Goal: Information Seeking & Learning: Learn about a topic

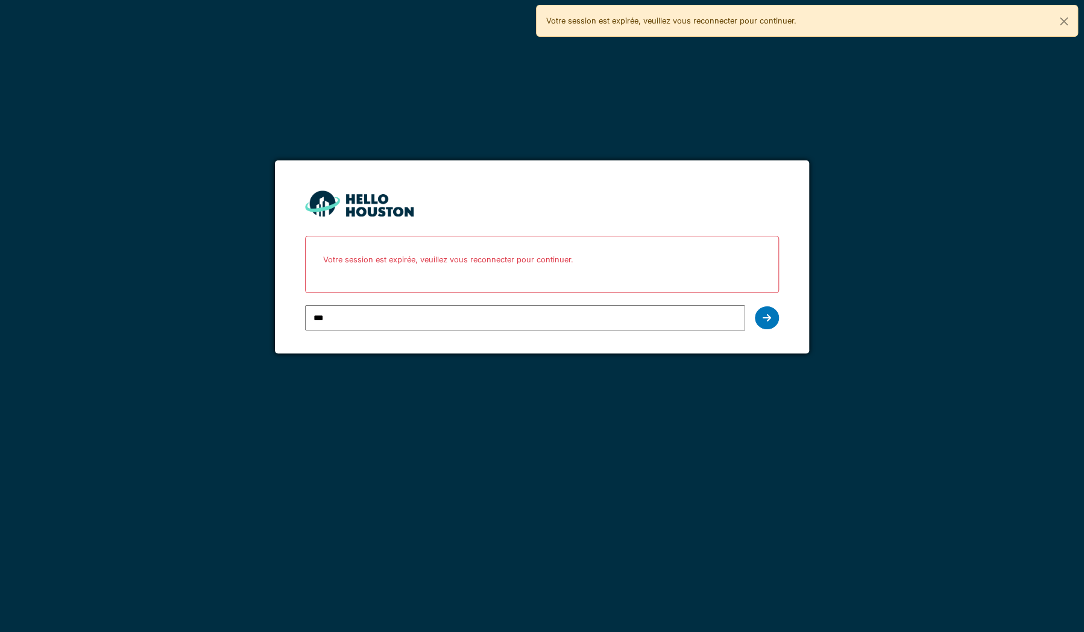
click at [521, 312] on input "***" at bounding box center [525, 317] width 440 height 25
type input "**********"
click at [766, 311] on div at bounding box center [767, 317] width 24 height 23
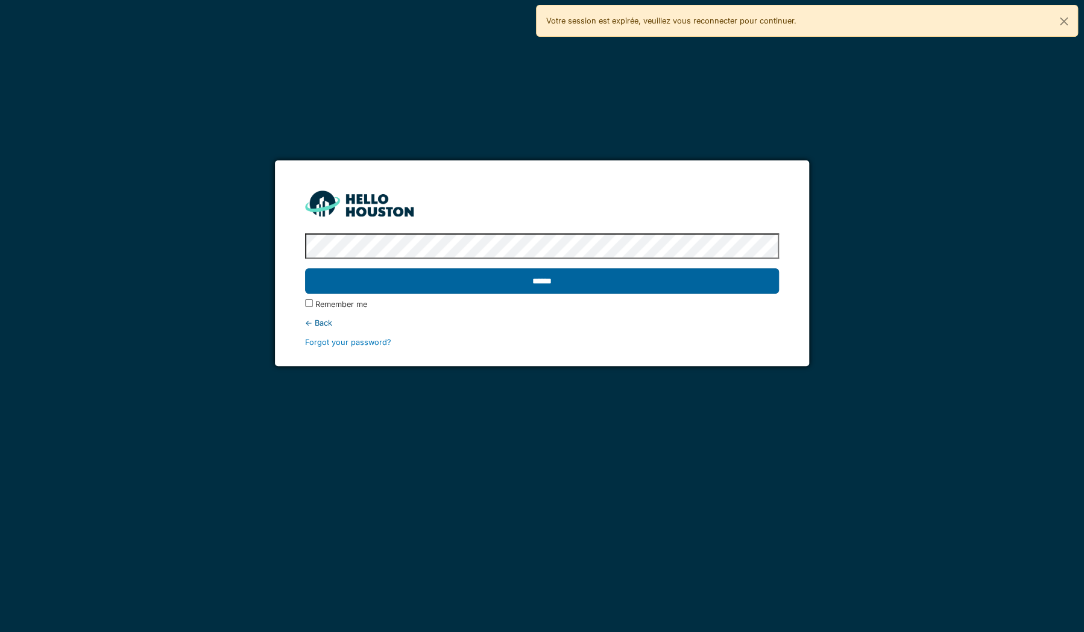
click at [713, 282] on input "******" at bounding box center [542, 280] width 474 height 25
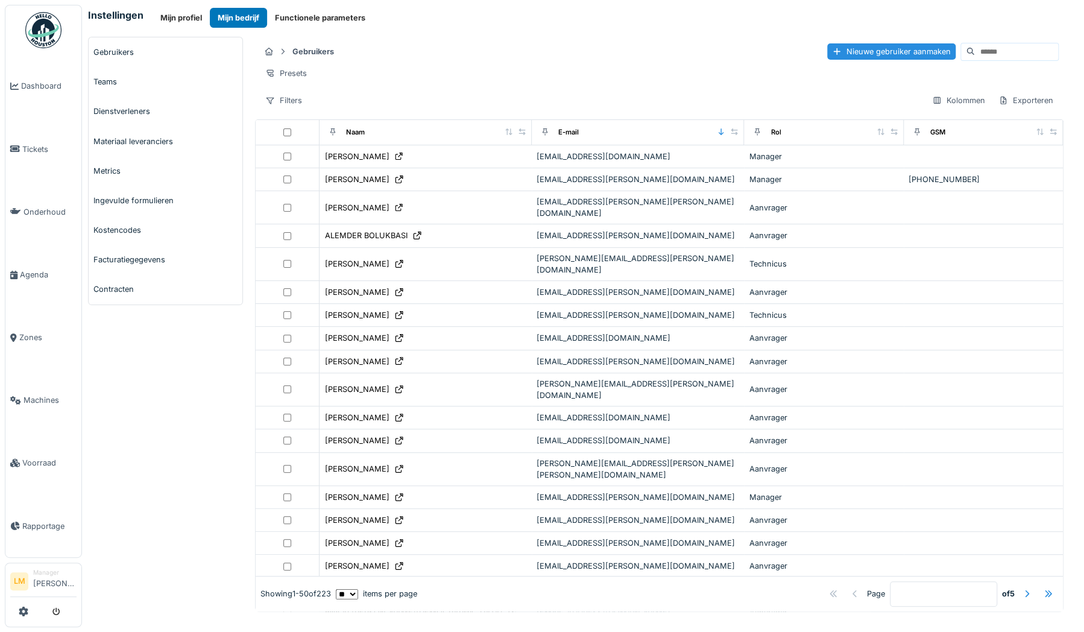
click at [975, 48] on input at bounding box center [1016, 51] width 83 height 17
type input "*****"
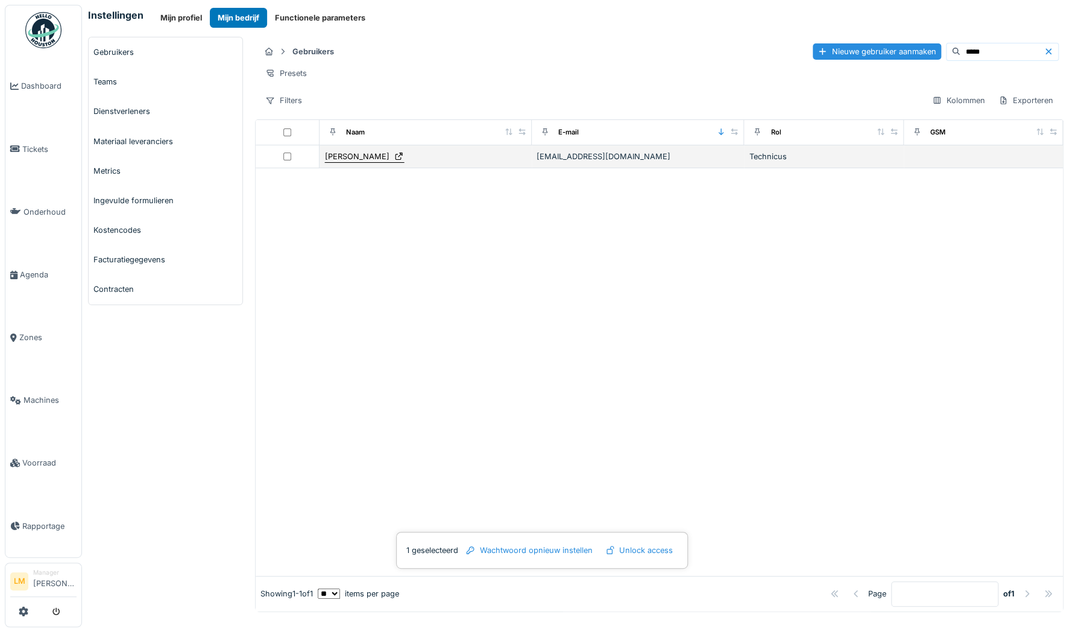
click at [353, 160] on div "Jonas Oulad" at bounding box center [357, 156] width 64 height 11
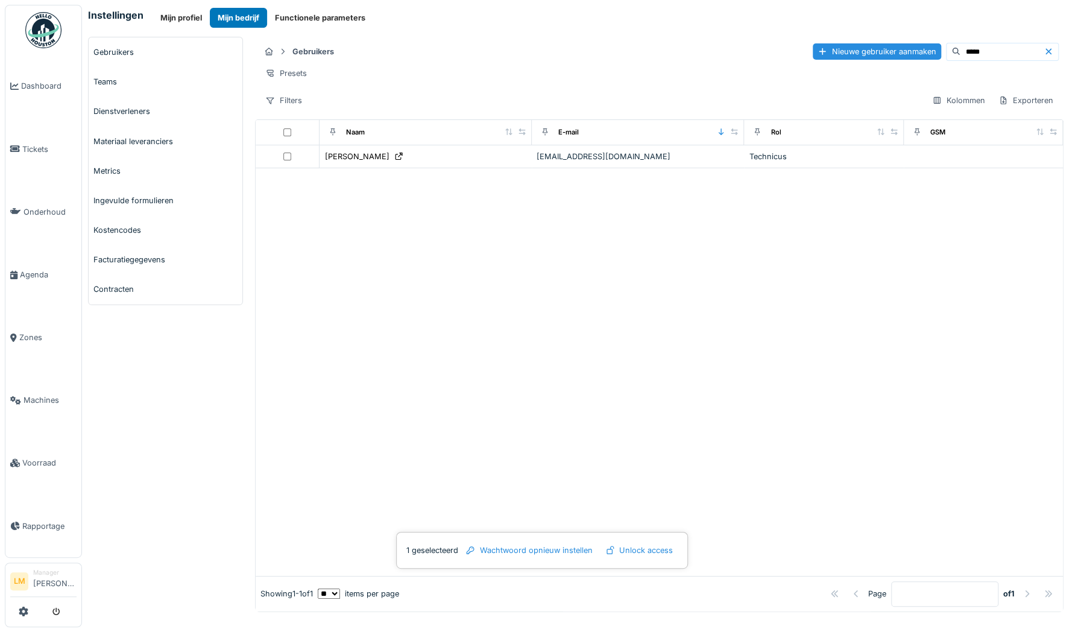
click at [547, 276] on div at bounding box center [659, 371] width 807 height 407
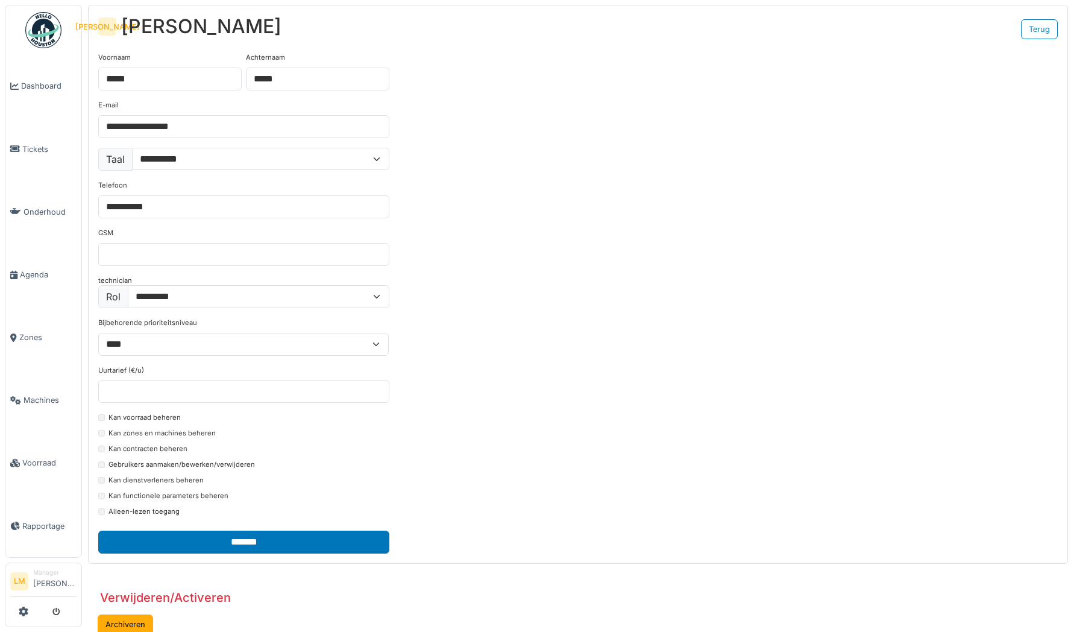
click at [142, 614] on button "Archiveren" at bounding box center [125, 624] width 55 height 20
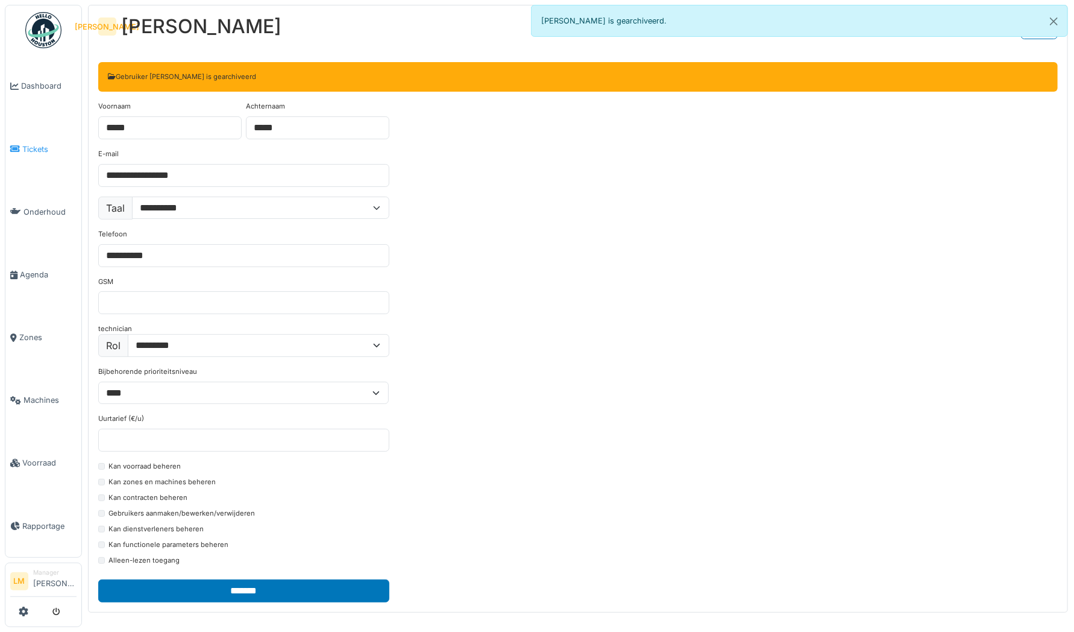
click at [42, 147] on span "Tickets" at bounding box center [49, 148] width 54 height 11
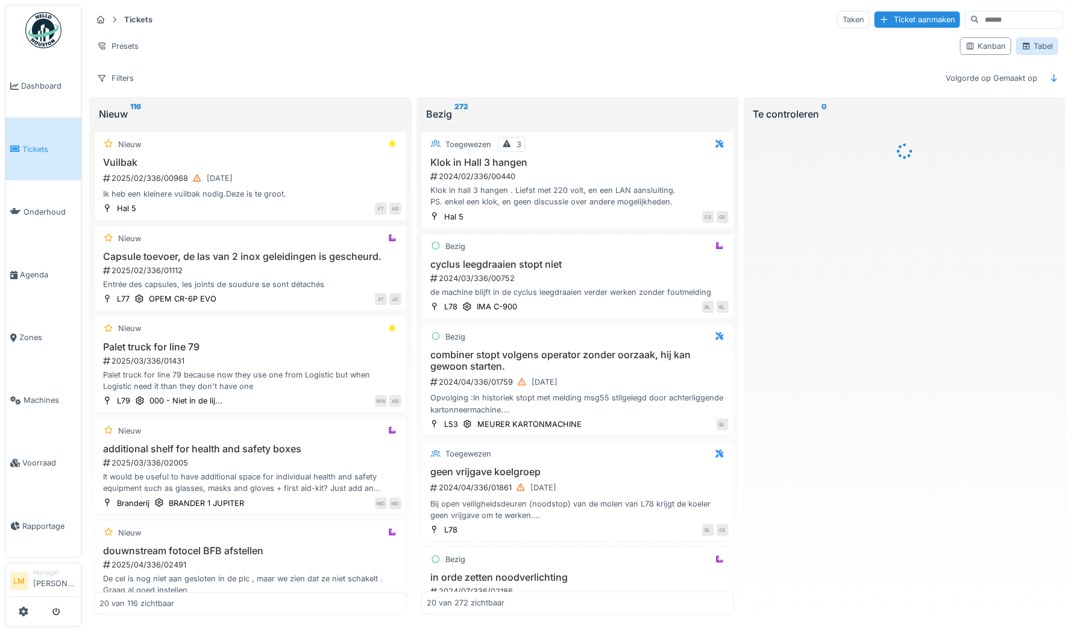
click at [1024, 48] on icon at bounding box center [1027, 46] width 7 height 7
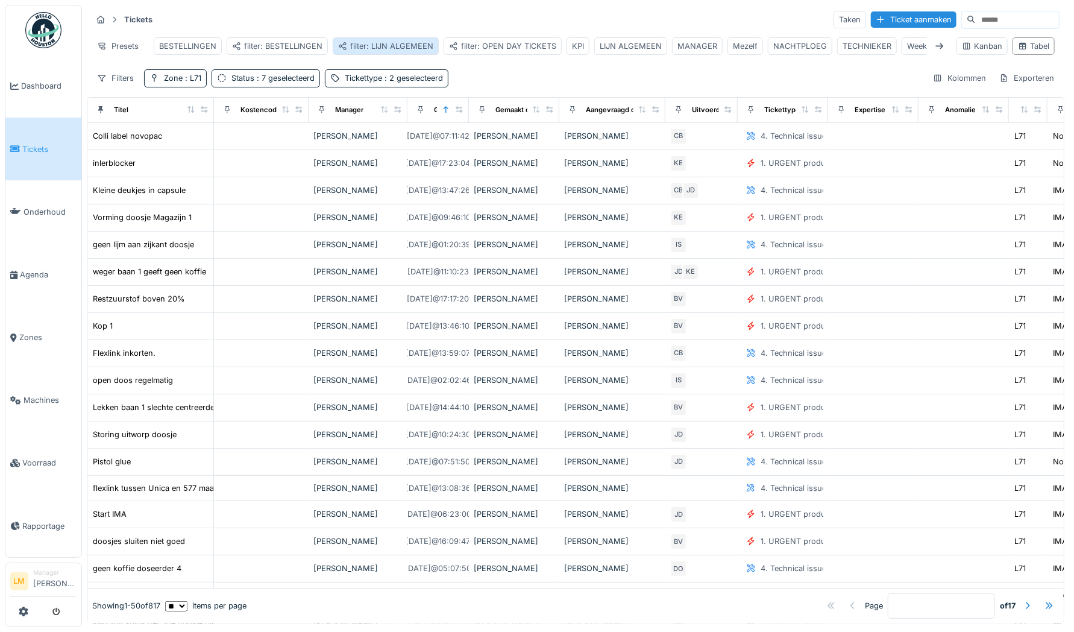
click at [415, 46] on div "filter: LIJN ALGEMEEN" at bounding box center [385, 45] width 95 height 11
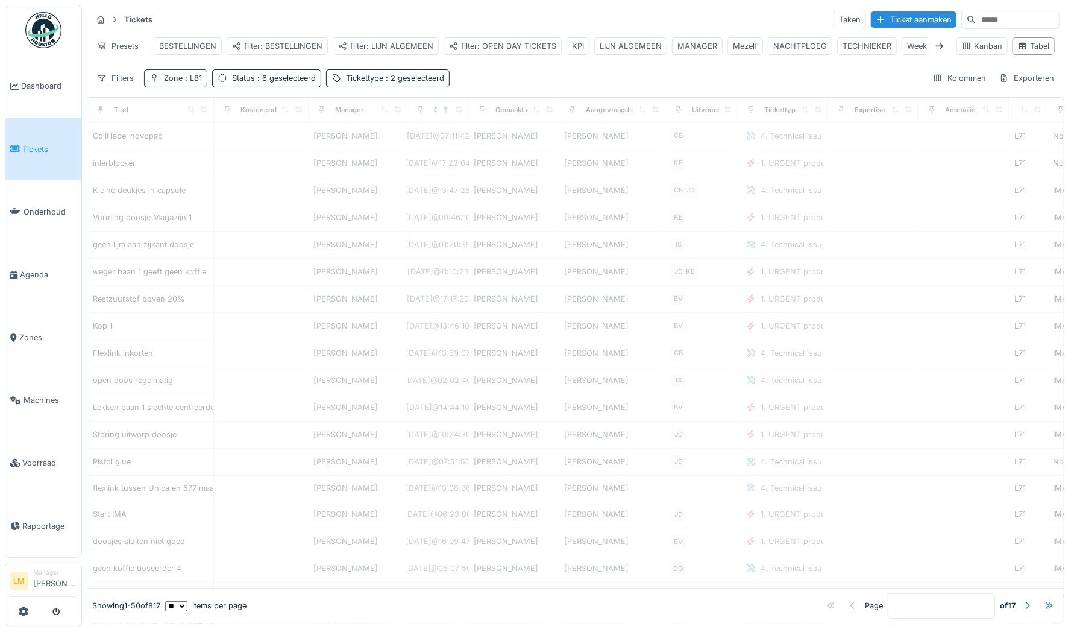
click at [189, 83] on span ": L81" at bounding box center [192, 78] width 19 height 9
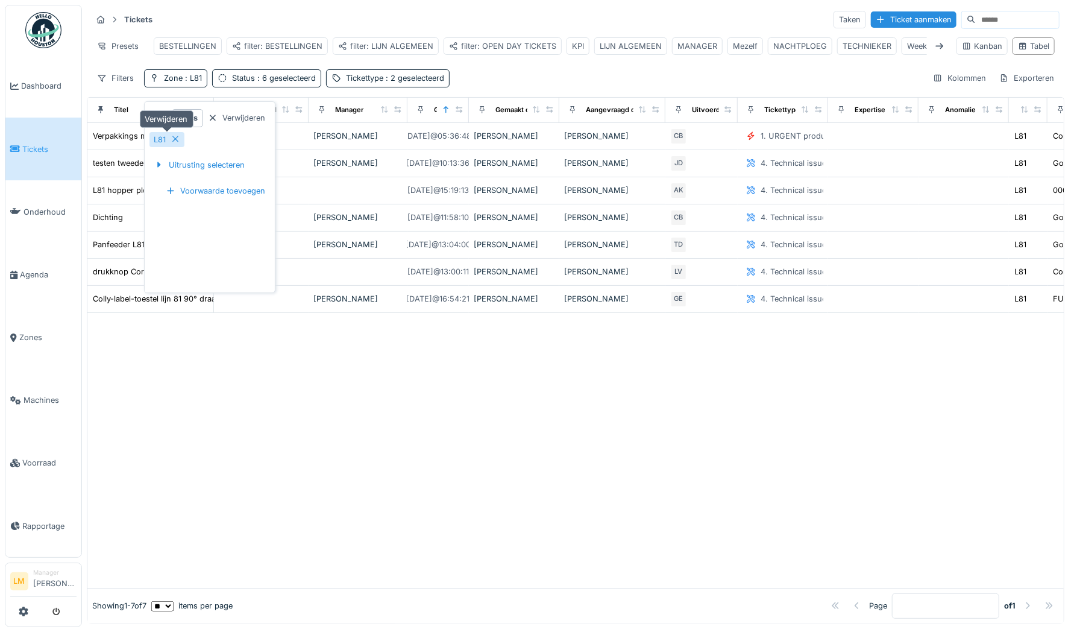
click at [177, 138] on icon at bounding box center [176, 139] width 10 height 8
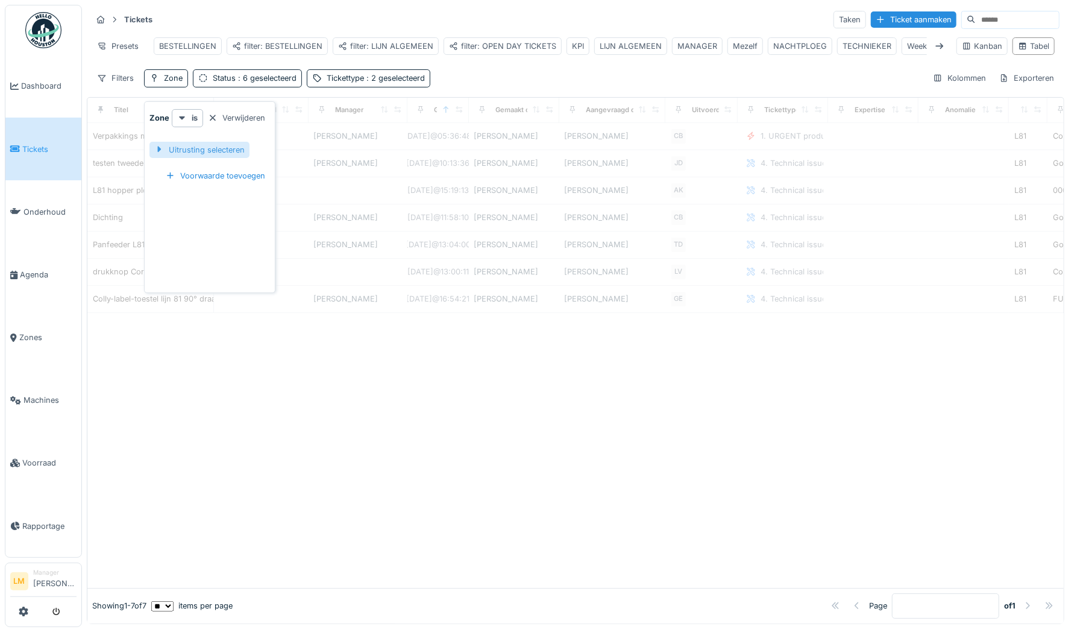
click at [180, 149] on div "Uitrusting selecteren" at bounding box center [199, 150] width 100 height 16
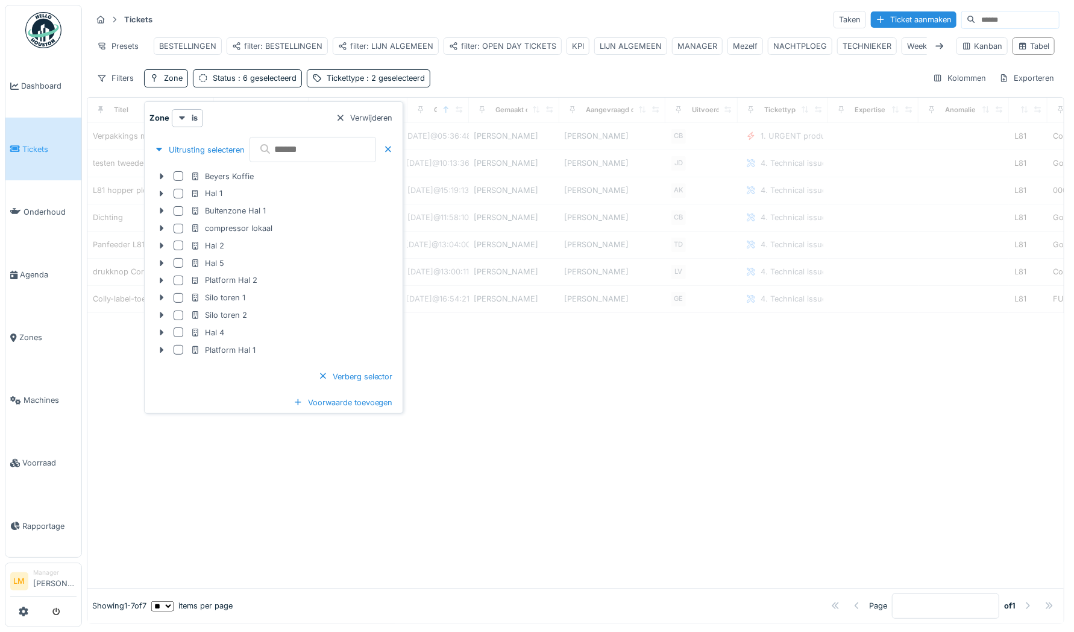
click at [353, 149] on input "text" at bounding box center [313, 149] width 127 height 25
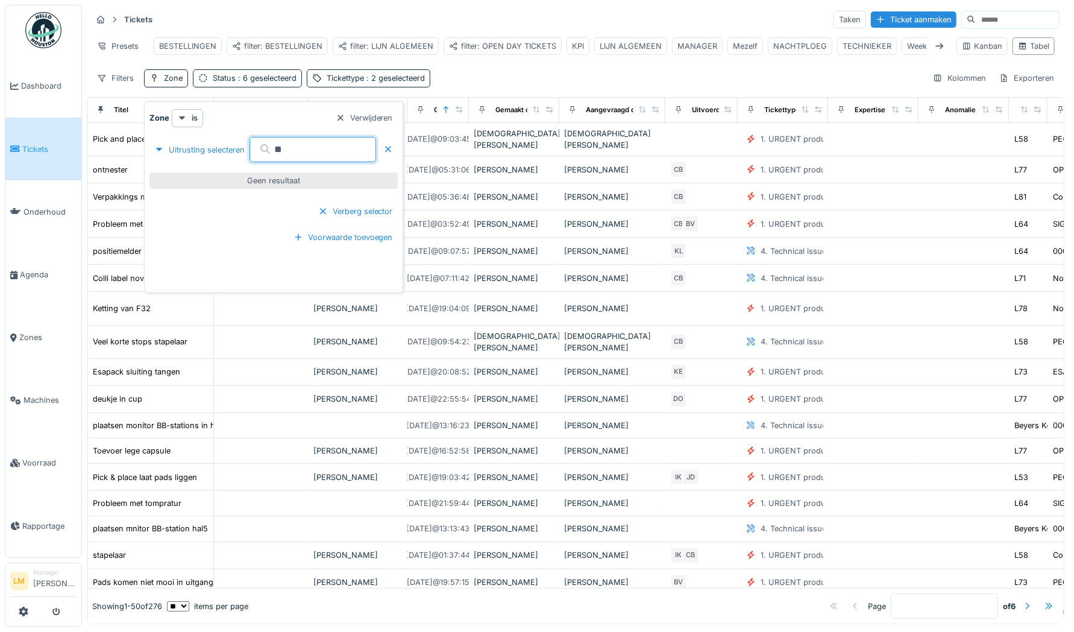
type input "*"
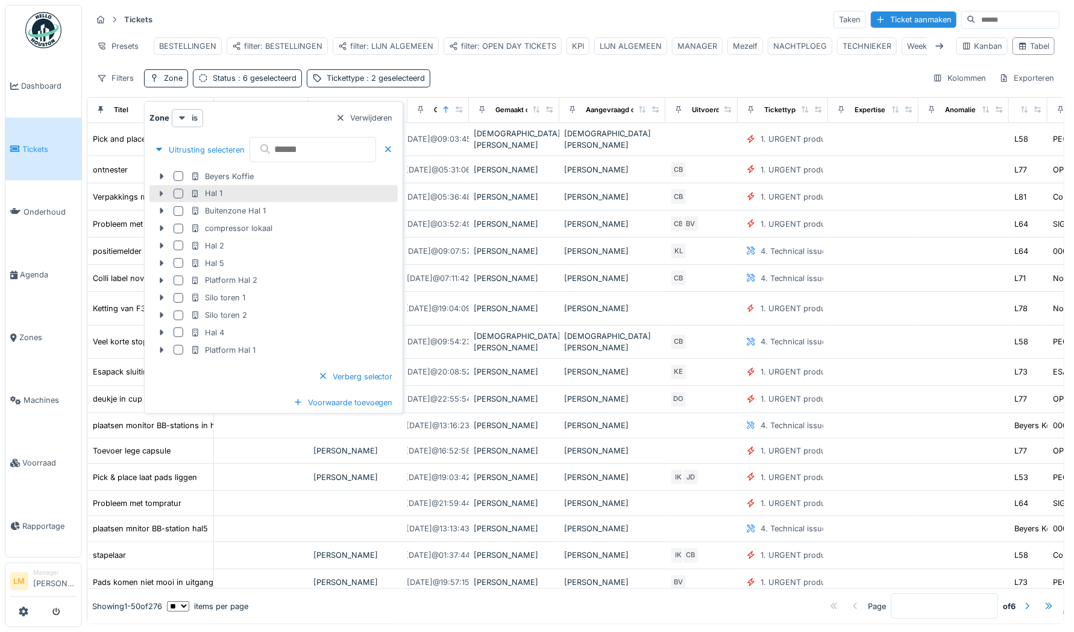
click at [159, 192] on icon at bounding box center [162, 194] width 10 height 8
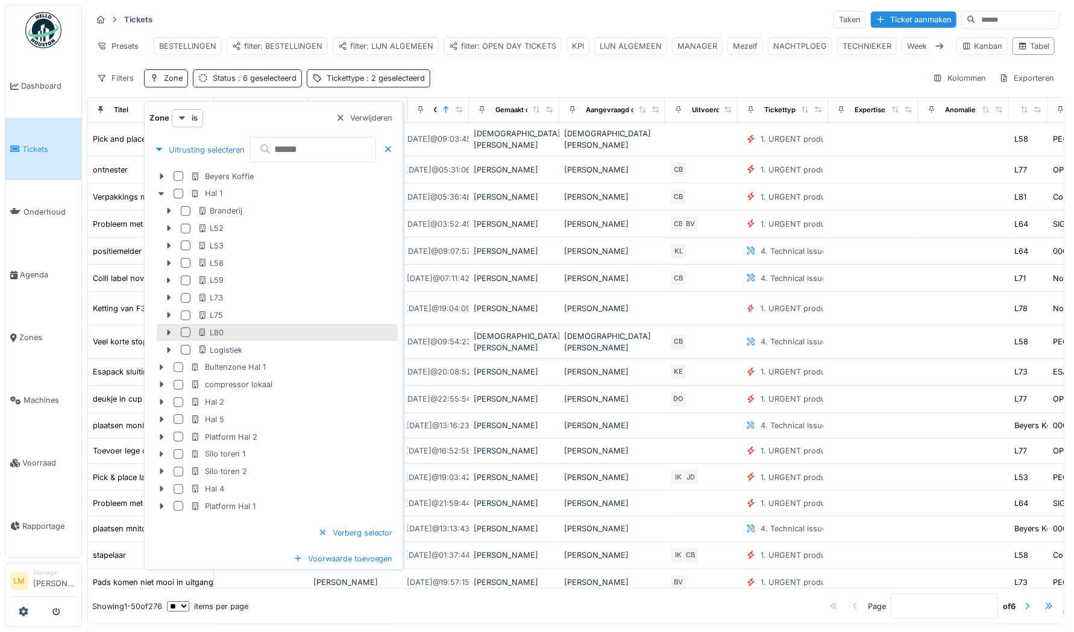
click at [184, 334] on div at bounding box center [186, 332] width 10 height 10
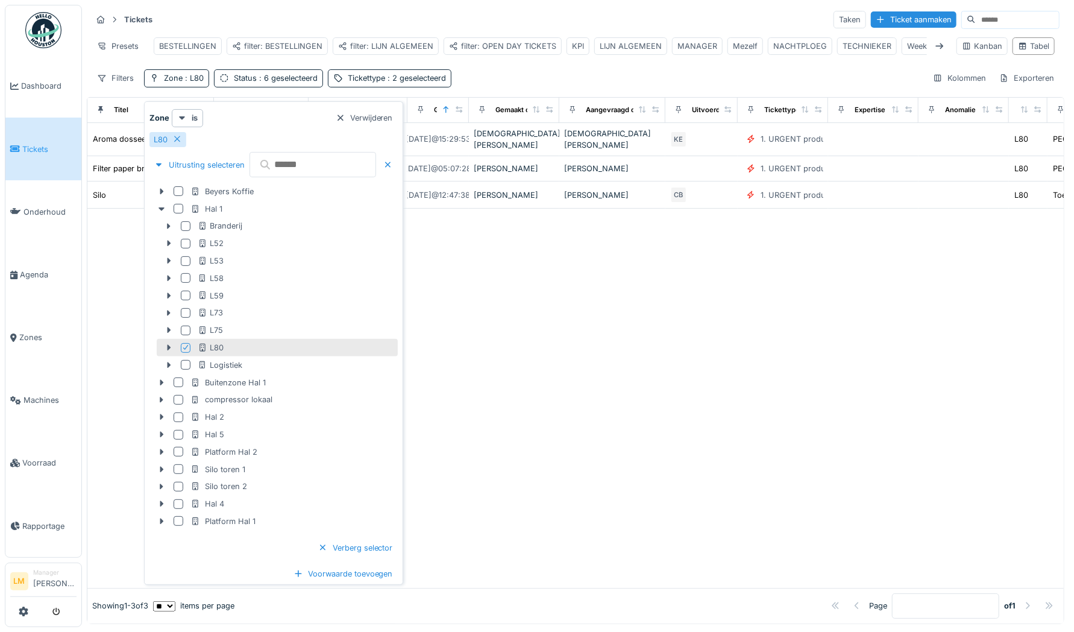
click at [502, 72] on div "Tickets Taken Ticket aanmaken Presets BESTELLINGEN filter: BESTELLINGEN filter:…" at bounding box center [576, 48] width 978 height 87
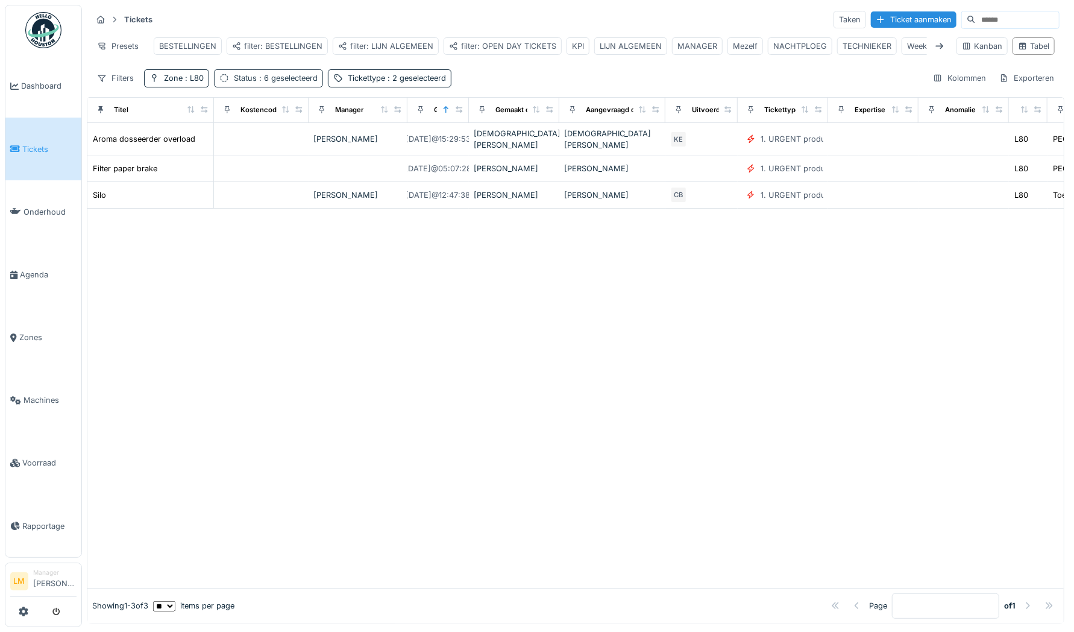
click at [253, 78] on div "Status : 6 geselecteerd" at bounding box center [268, 77] width 109 height 17
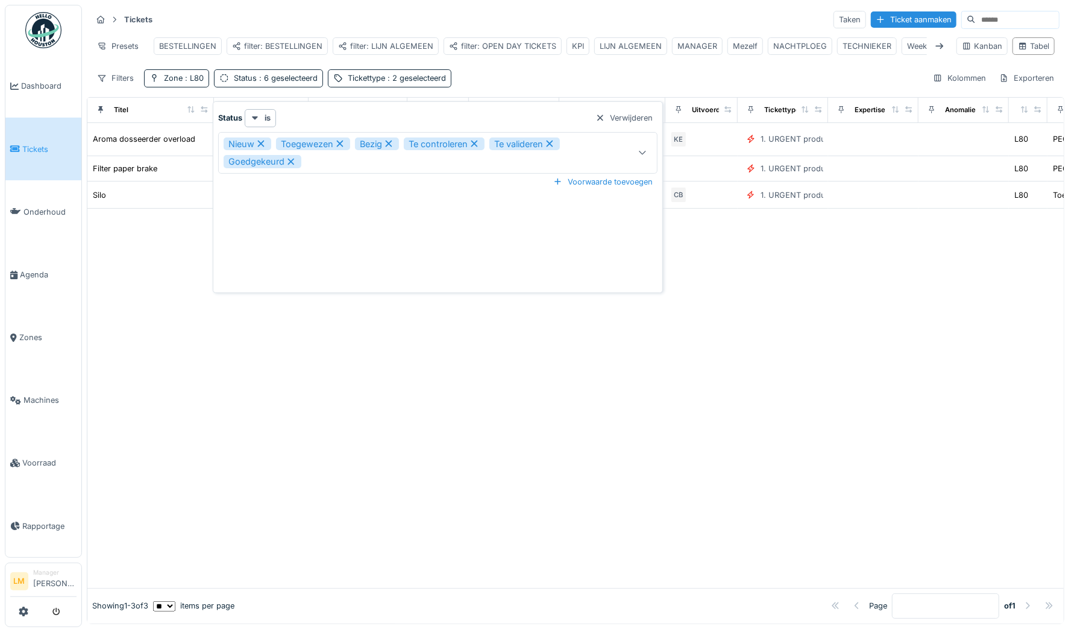
click at [330, 162] on div "Nieuw Toegewezen Bezig Te controleren Te valideren Goedgekeurd" at bounding box center [412, 152] width 376 height 31
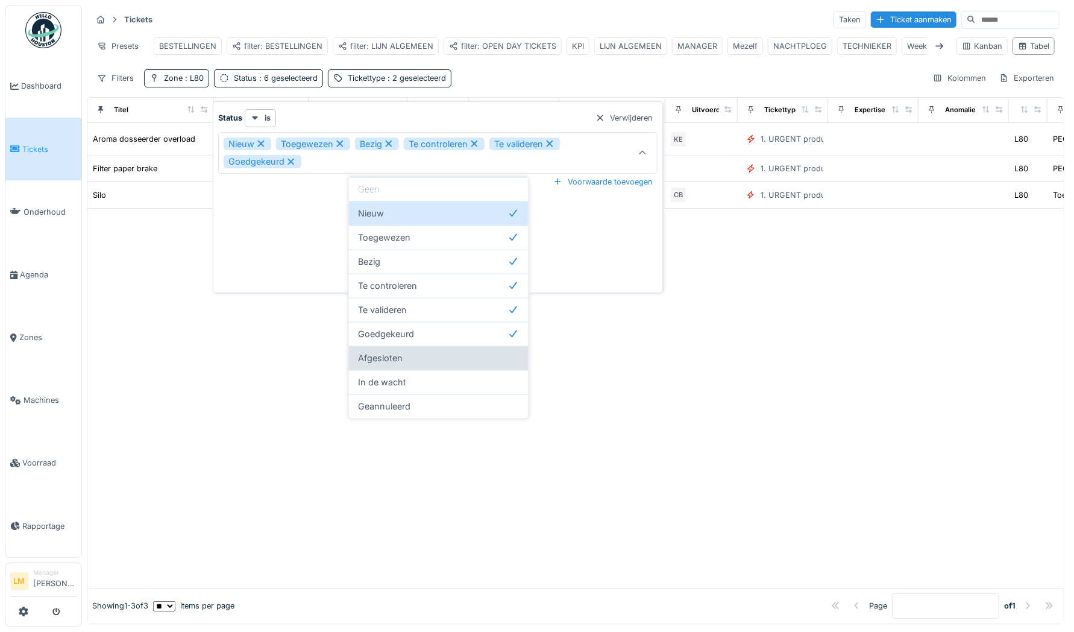
click at [399, 354] on span "Afgesloten" at bounding box center [381, 357] width 45 height 13
type input "**********"
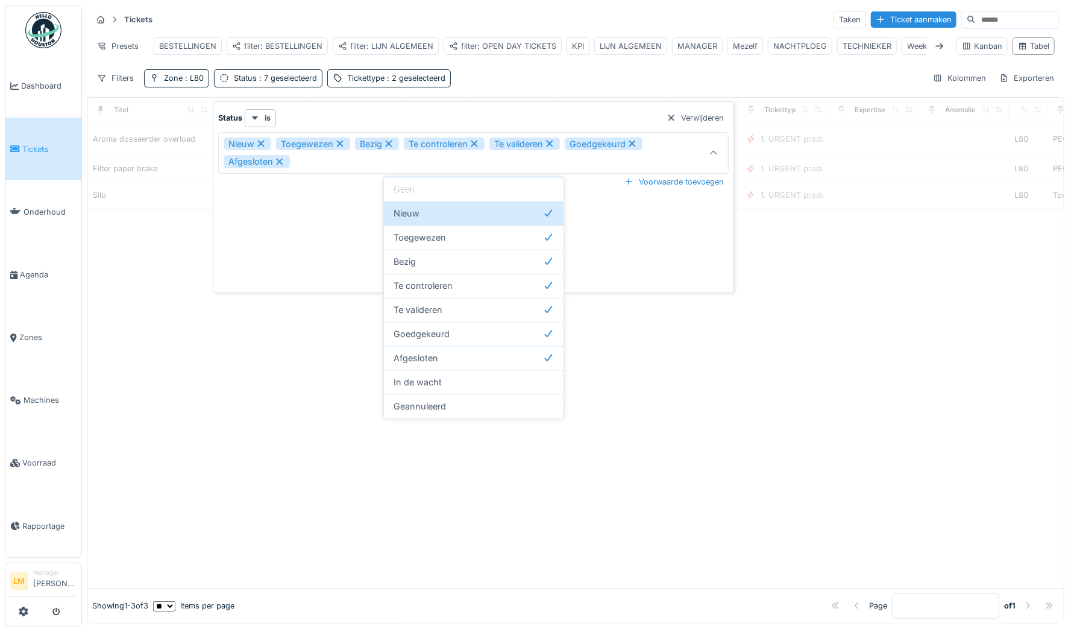
click at [749, 373] on div at bounding box center [575, 398] width 977 height 379
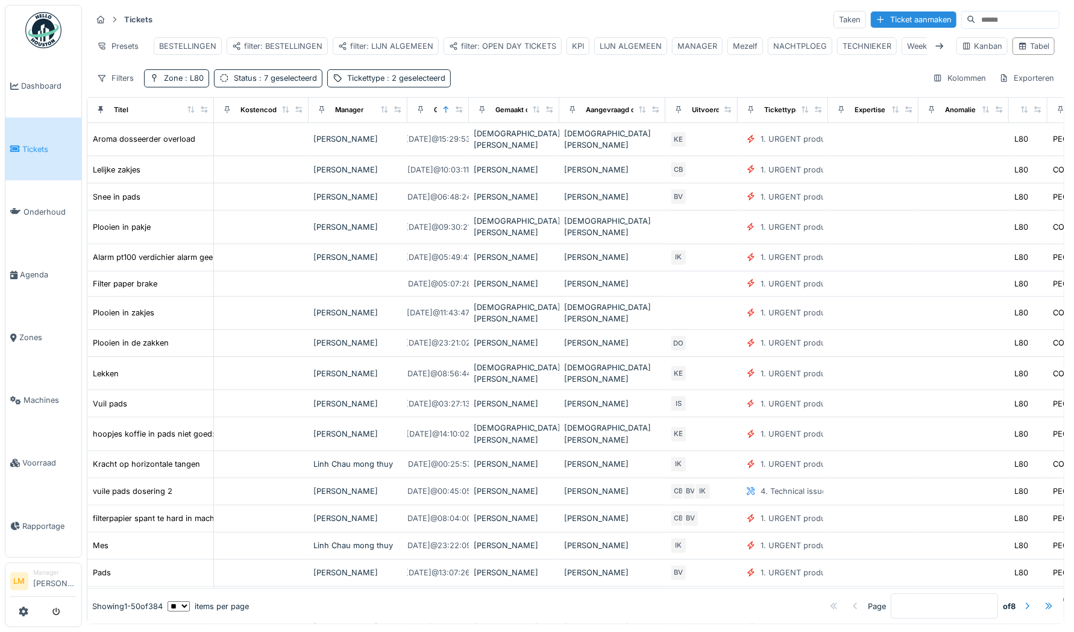
drag, startPoint x: 986, startPoint y: 22, endPoint x: 1004, endPoint y: 8, distance: 23.3
click at [1004, 8] on div "Tickets Taken Ticket aanmaken Presets BESTELLINGEN filter: BESTELLINGEN filter:…" at bounding box center [576, 48] width 978 height 87
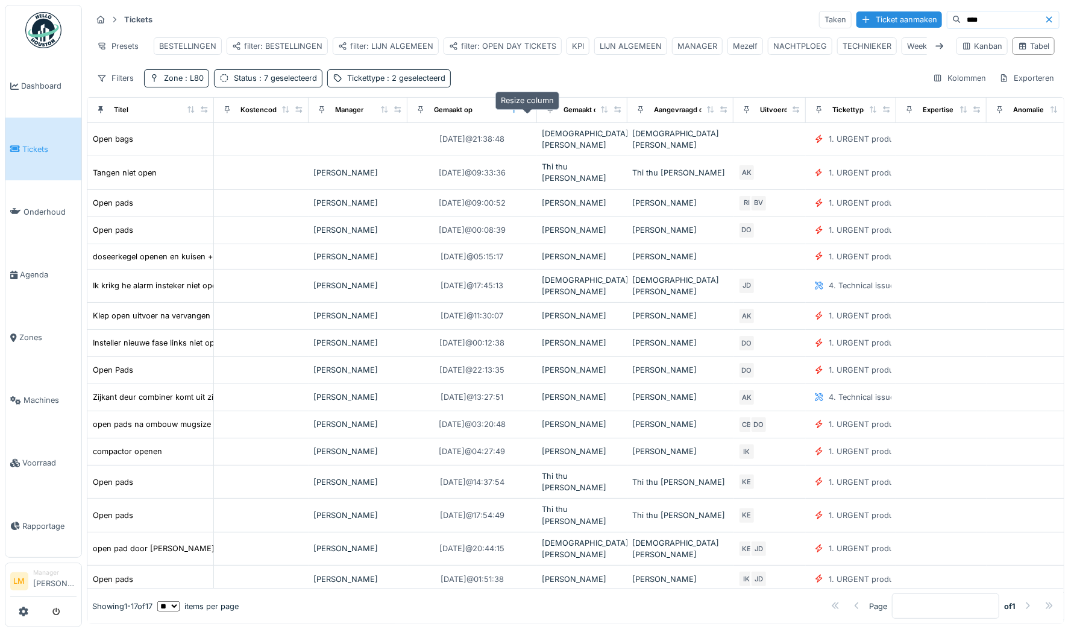
drag, startPoint x: 461, startPoint y: 118, endPoint x: 529, endPoint y: 115, distance: 68.2
click at [529, 113] on icon at bounding box center [527, 109] width 8 height 7
drag, startPoint x: 961, startPoint y: 19, endPoint x: 753, endPoint y: -6, distance: 210.0
click at [753, 0] on html "Dashboard Tickets Onderhoud Agenda Zones Machines Voorraad Rapportage LM Manage…" at bounding box center [537, 316] width 1074 height 632
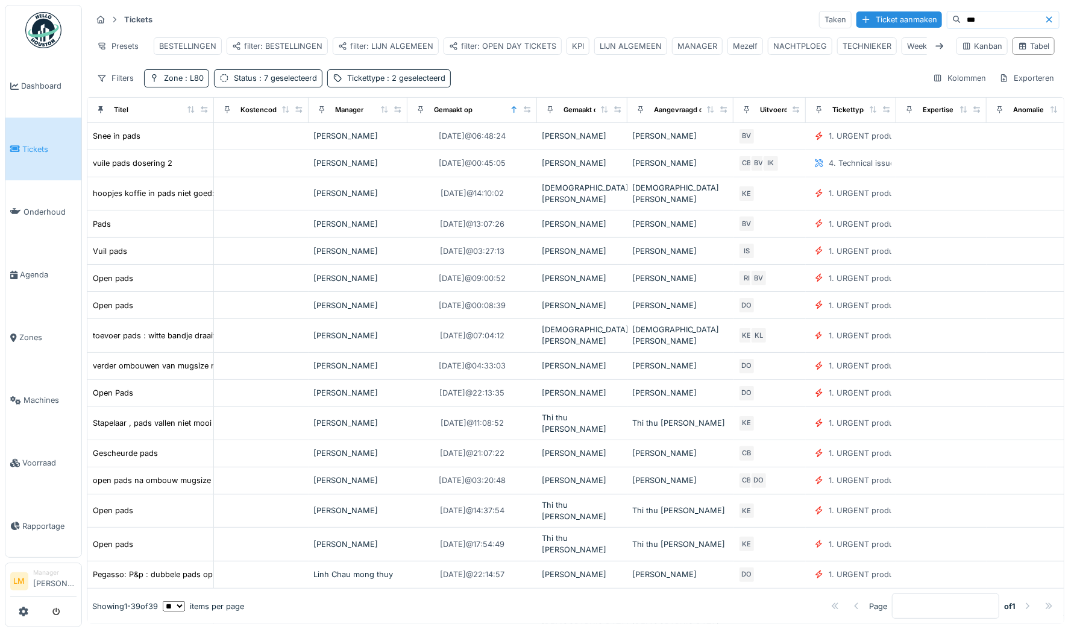
type input "***"
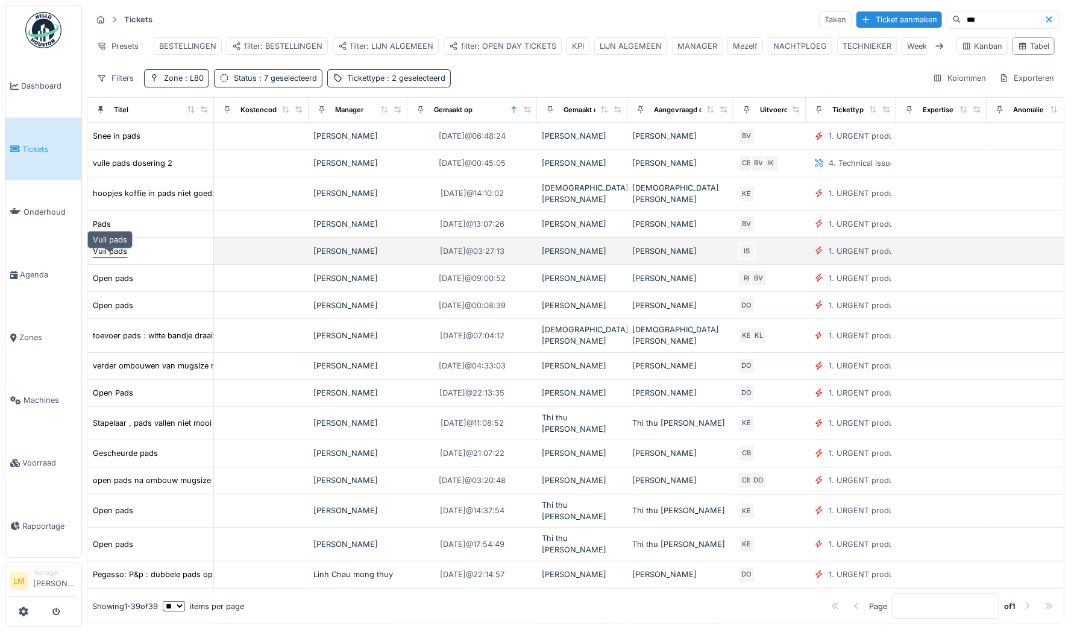
click at [119, 256] on div "Vuil pads" at bounding box center [110, 250] width 34 height 11
